Goal: Transaction & Acquisition: Purchase product/service

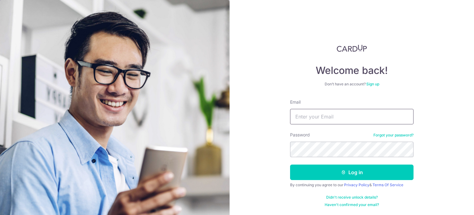
click at [316, 115] on input "Email" at bounding box center [351, 116] width 123 height 15
type input "[EMAIL_ADDRESS][DOMAIN_NAME]"
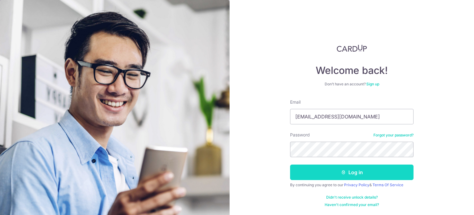
click at [333, 168] on button "Log in" at bounding box center [351, 171] width 123 height 15
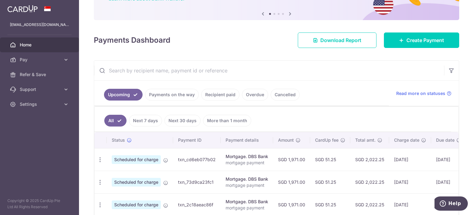
scroll to position [48, 0]
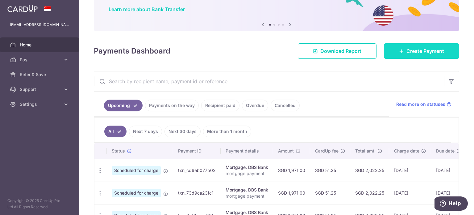
click at [444, 53] on link "Create Payment" at bounding box center [421, 50] width 75 height 15
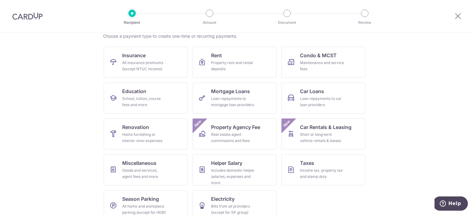
scroll to position [61, 0]
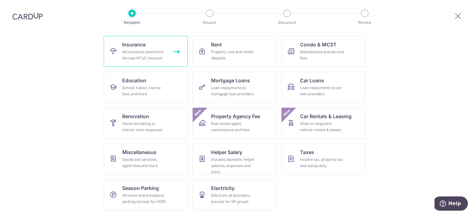
click at [131, 51] on div "All insurance premiums (except NTUC Income)" at bounding box center [144, 55] width 44 height 12
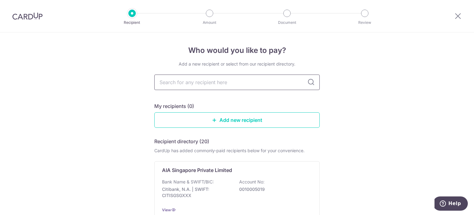
click at [197, 81] on input "text" at bounding box center [236, 81] width 165 height 15
type input "great easter"
click at [310, 82] on icon at bounding box center [310, 81] width 7 height 7
click at [255, 86] on input "great easter" at bounding box center [236, 81] width 165 height 15
type input "great eastern"
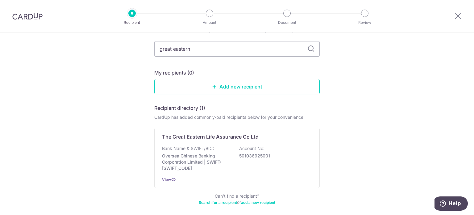
scroll to position [60, 0]
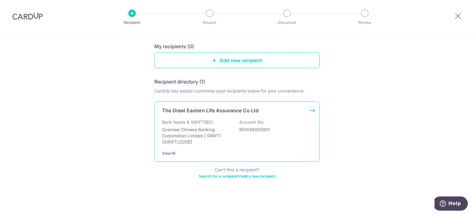
click at [247, 124] on p "Account No:" at bounding box center [251, 122] width 25 height 6
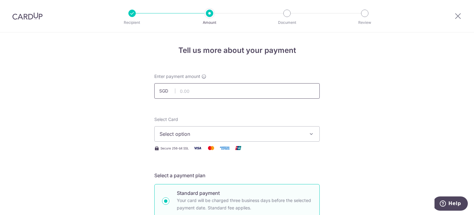
click at [225, 92] on input "text" at bounding box center [236, 90] width 165 height 15
type input "140.93"
click at [243, 130] on span "Select option" at bounding box center [232, 133] width 144 height 7
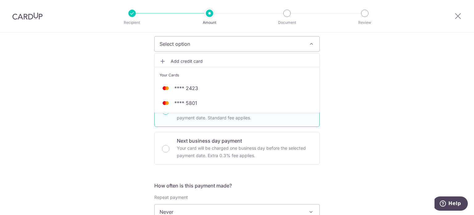
scroll to position [93, 0]
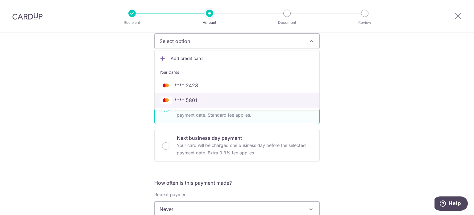
click at [198, 100] on span "**** 5801" at bounding box center [237, 99] width 155 height 7
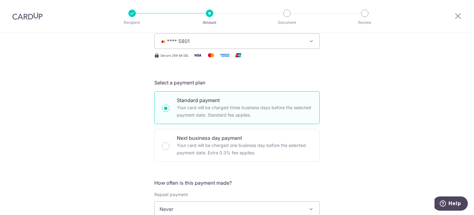
click at [106, 79] on div "Tell us more about your payment Enter payment amount SGD 140.93 140.93 Select C…" at bounding box center [237, 219] width 474 height 558
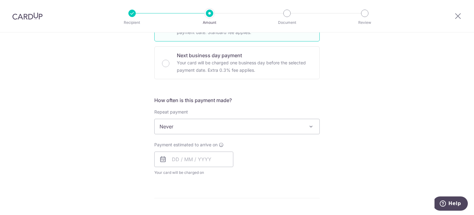
scroll to position [216, 0]
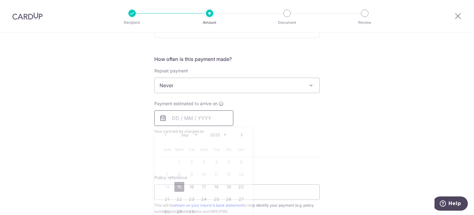
click at [175, 118] on input "text" at bounding box center [193, 117] width 79 height 15
click at [327, 143] on div "Tell us more about your payment Enter payment amount SGD 140.93 140.93 Select C…" at bounding box center [237, 95] width 474 height 558
click at [174, 119] on input "text" at bounding box center [193, 117] width 79 height 15
click at [180, 185] on link "15" at bounding box center [179, 186] width 10 height 10
type input "15/09/2025"
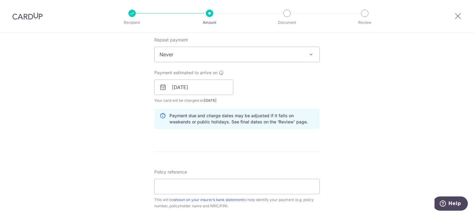
scroll to position [278, 0]
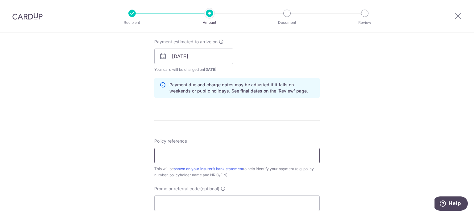
click at [210, 156] on input "Policy reference" at bounding box center [236, 155] width 165 height 15
paste input "0100714263"
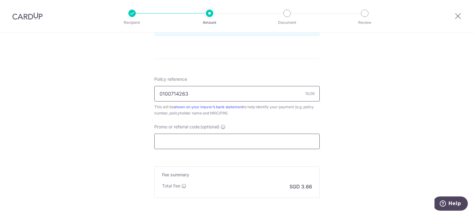
type input "0100714263"
click at [193, 141] on input "Promo or referral code (optional)" at bounding box center [236, 140] width 165 height 15
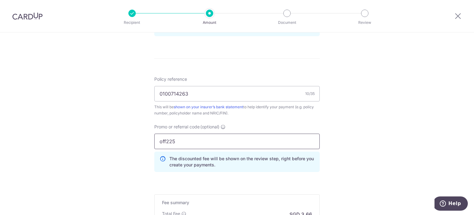
type input "off225"
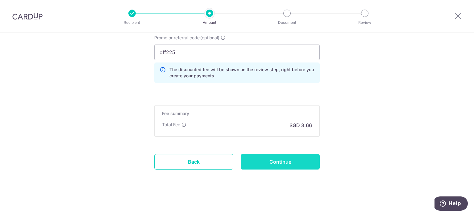
click at [279, 166] on input "Continue" at bounding box center [280, 161] width 79 height 15
type input "Create Schedule"
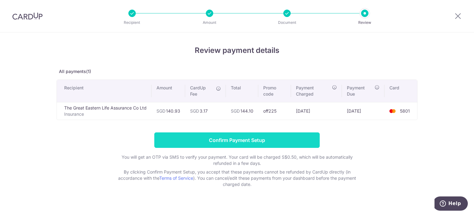
click at [250, 137] on input "Confirm Payment Setup" at bounding box center [236, 139] width 165 height 15
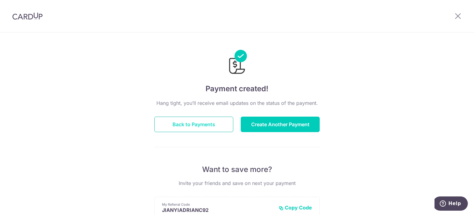
click at [203, 126] on button "Back to Payments" at bounding box center [193, 123] width 79 height 15
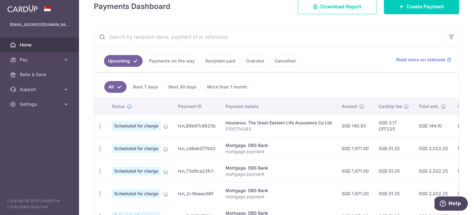
click at [465, 154] on div "× Pause Schedule Pause all future payments in this series Pause just this one p…" at bounding box center [276, 107] width 395 height 215
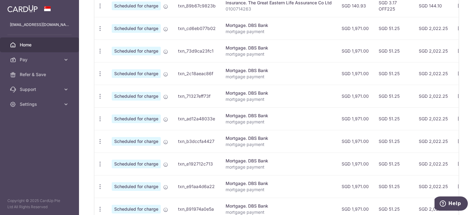
scroll to position [264, 0]
